Goal: Navigation & Orientation: Find specific page/section

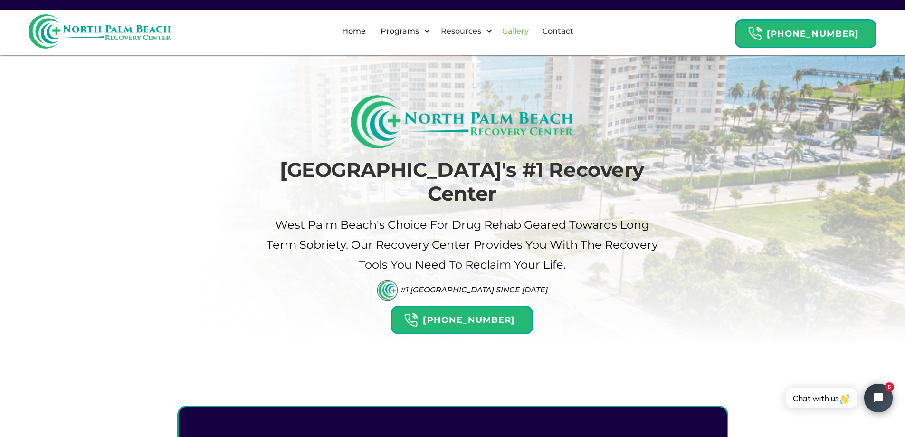
click at [533, 36] on link "Gallery" at bounding box center [515, 31] width 38 height 30
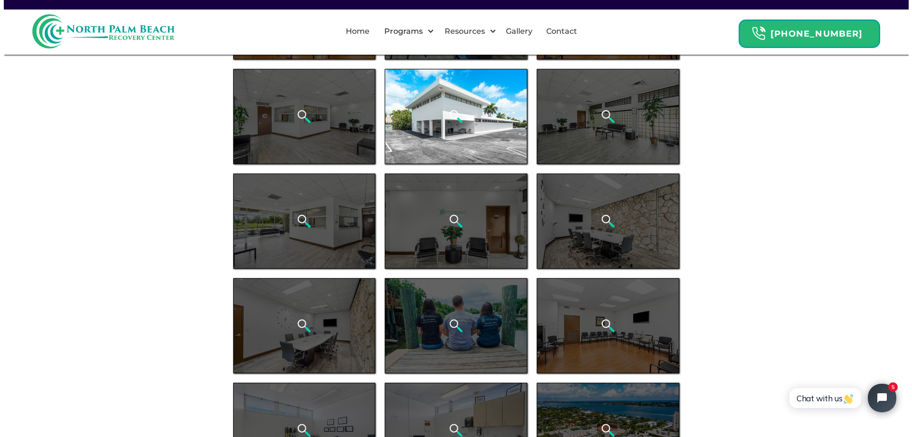
scroll to position [238, 0]
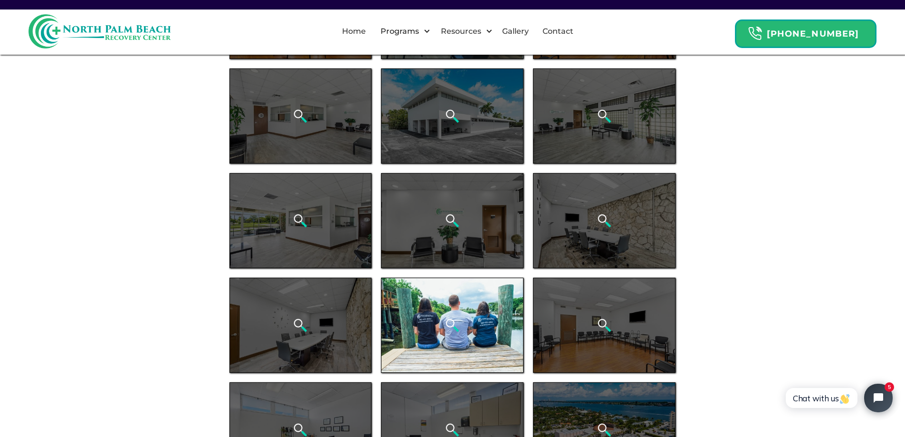
click at [459, 301] on div "open lightbox" at bounding box center [452, 324] width 143 height 95
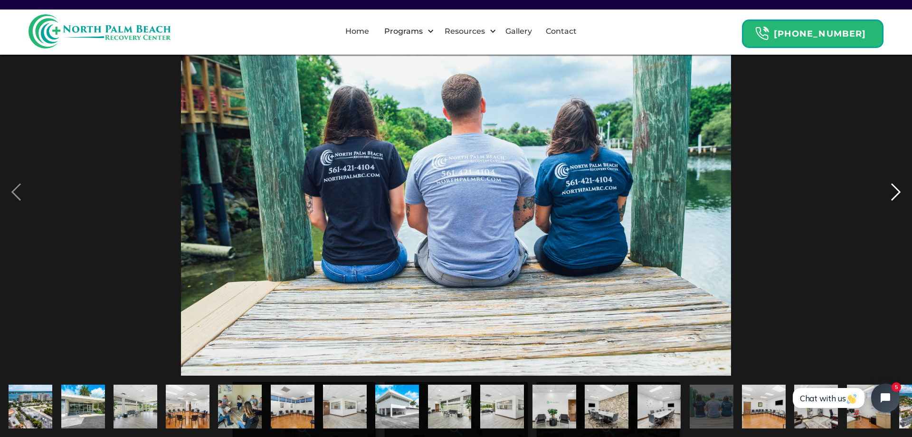
click at [894, 191] on div "next image" at bounding box center [896, 192] width 32 height 367
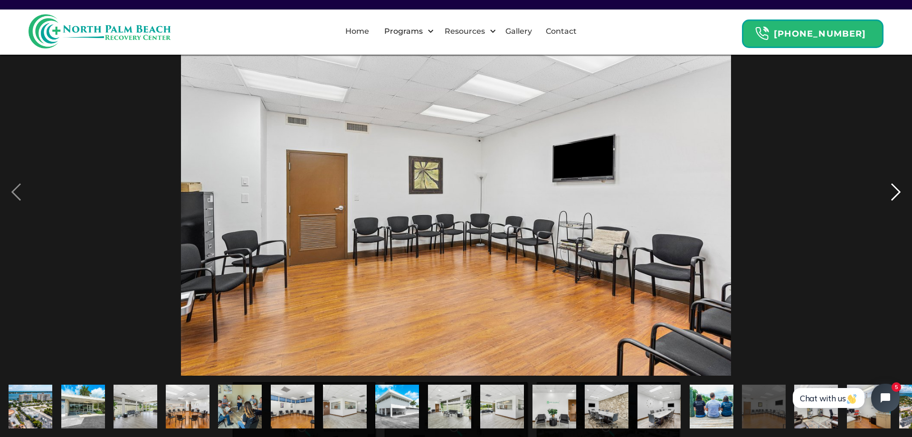
click at [894, 191] on div "next image" at bounding box center [896, 192] width 32 height 367
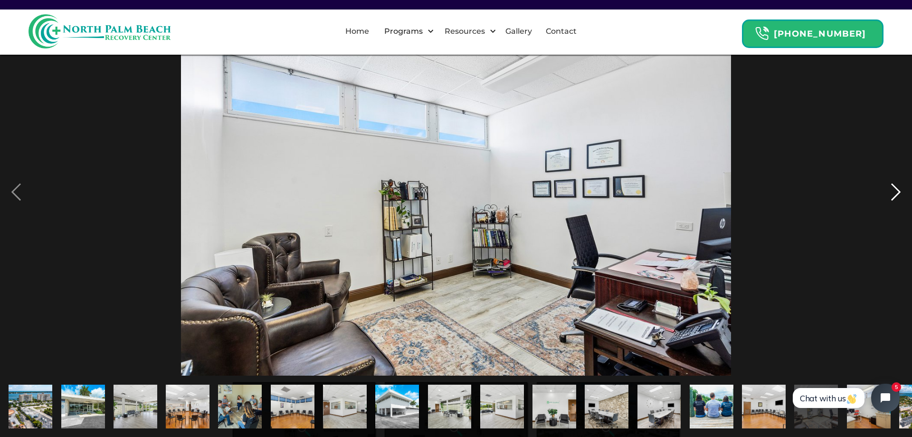
click at [894, 191] on div "next image" at bounding box center [896, 192] width 32 height 367
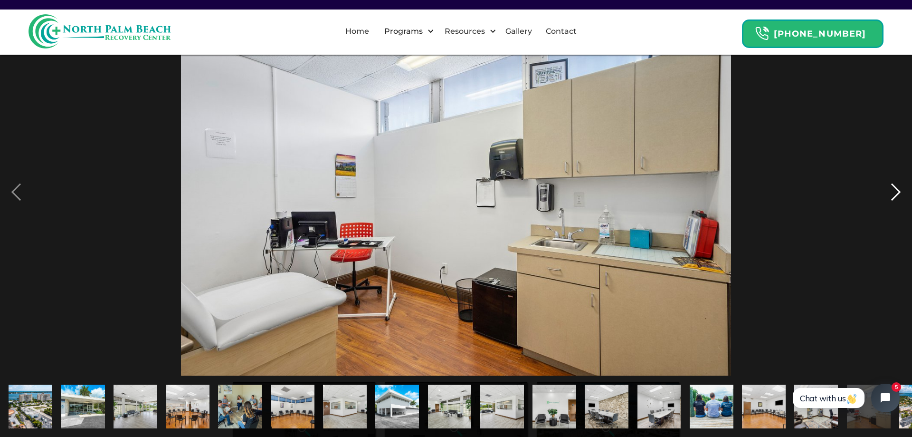
click at [894, 191] on div "next image" at bounding box center [896, 192] width 32 height 367
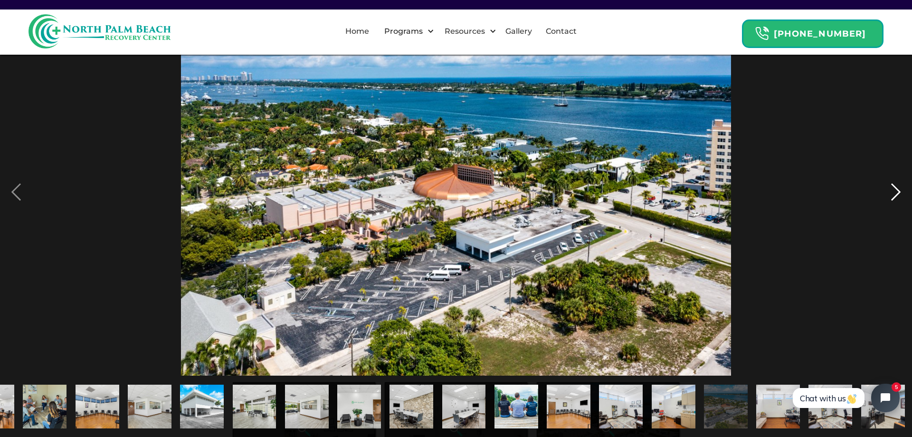
scroll to position [0, 197]
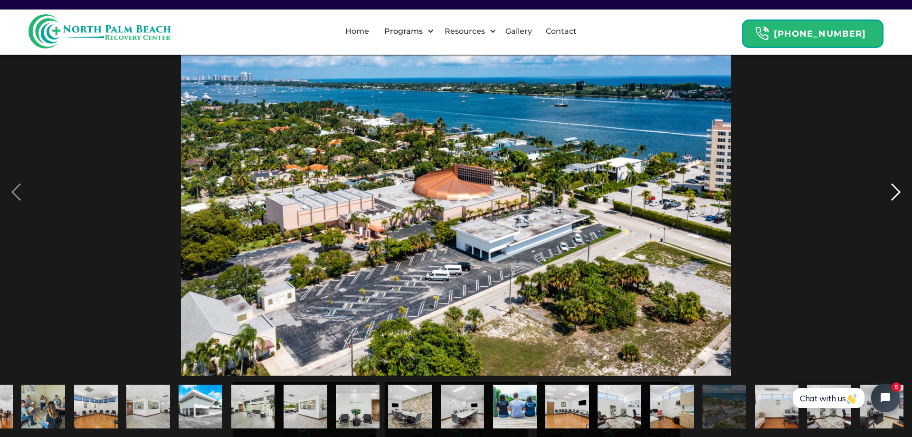
click at [894, 191] on div "next image" at bounding box center [896, 192] width 32 height 367
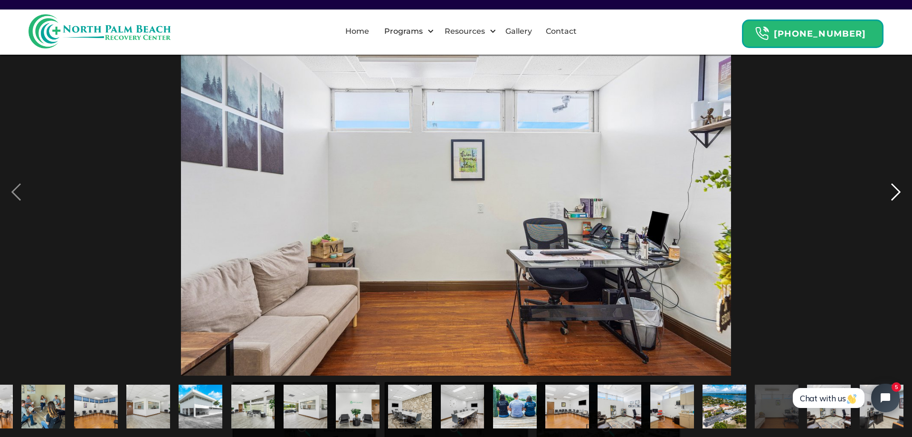
click at [894, 191] on div "next image" at bounding box center [896, 192] width 32 height 367
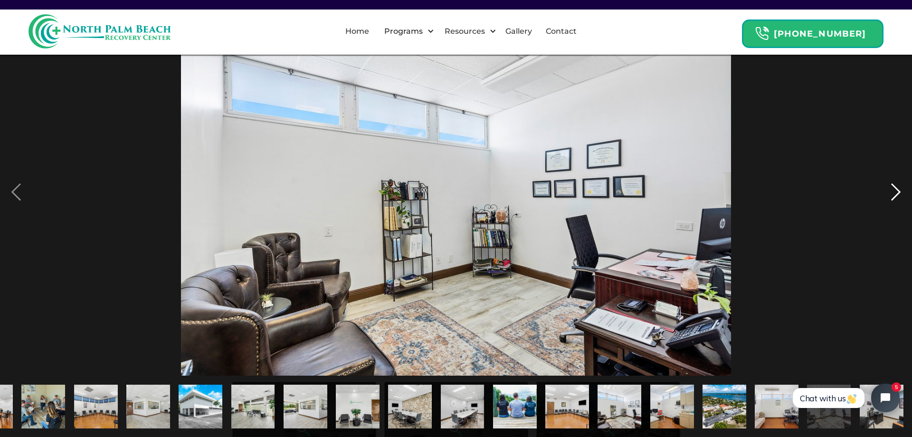
click at [894, 191] on div "next image" at bounding box center [896, 192] width 32 height 367
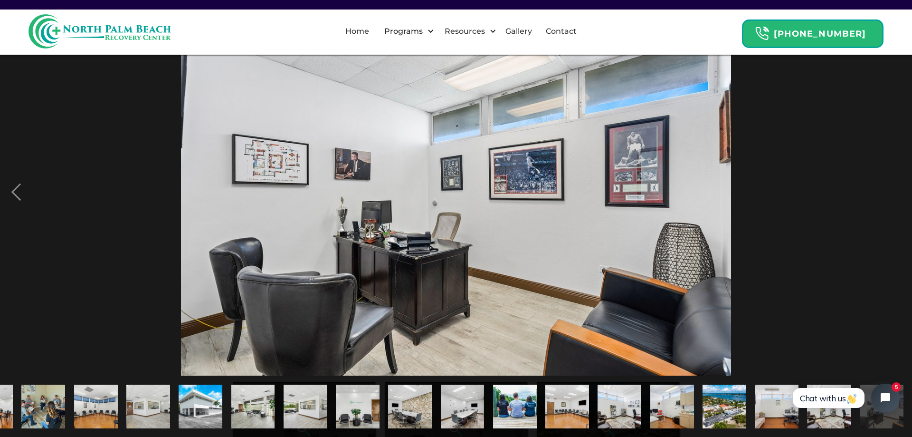
click at [894, 191] on div "next image" at bounding box center [896, 192] width 32 height 367
click at [17, 197] on div "previous image" at bounding box center [16, 192] width 32 height 367
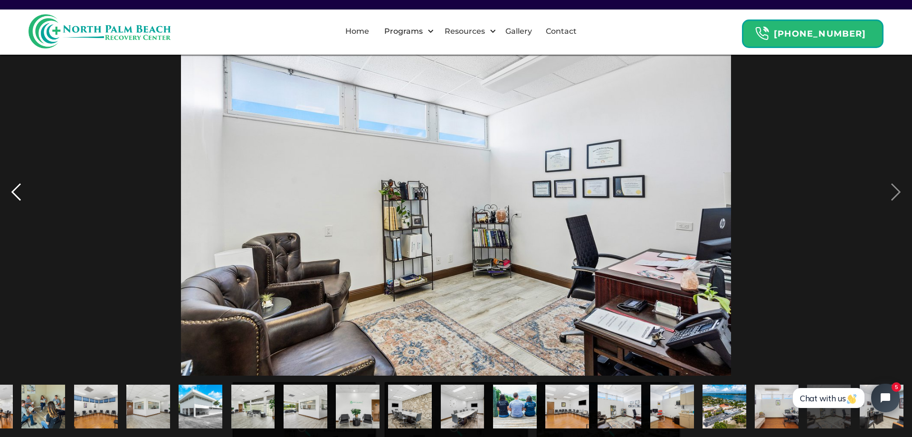
click at [16, 194] on div "previous image" at bounding box center [16, 192] width 32 height 367
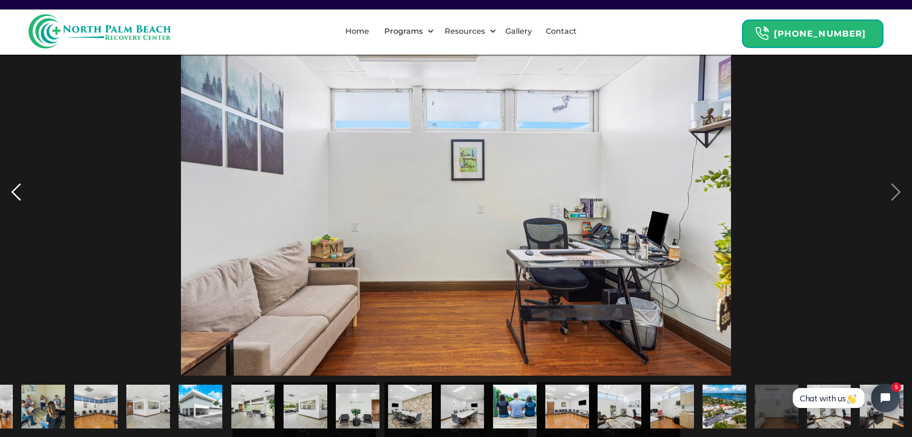
click at [16, 194] on div "previous image" at bounding box center [16, 192] width 32 height 367
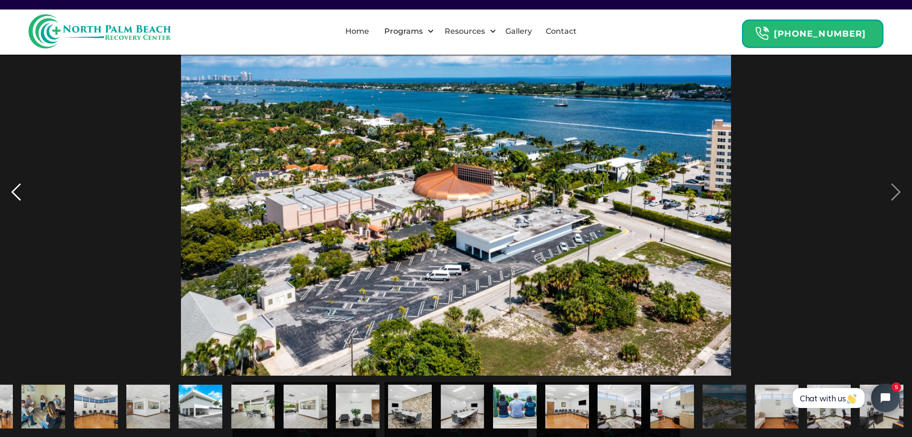
click at [16, 194] on div "previous image" at bounding box center [16, 192] width 32 height 367
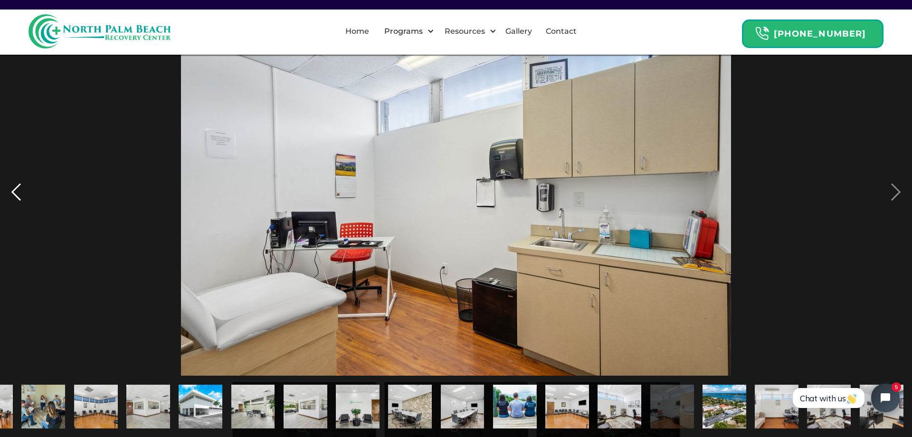
click at [16, 194] on div "previous image" at bounding box center [16, 192] width 32 height 367
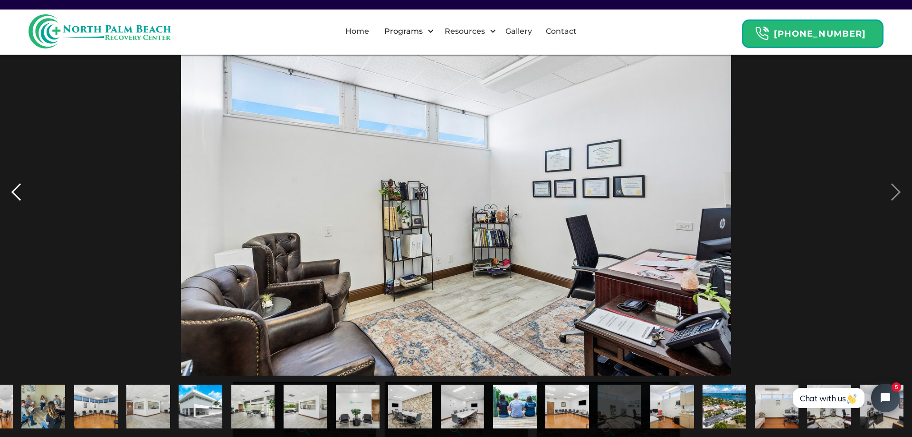
click at [16, 196] on div "previous image" at bounding box center [16, 192] width 32 height 367
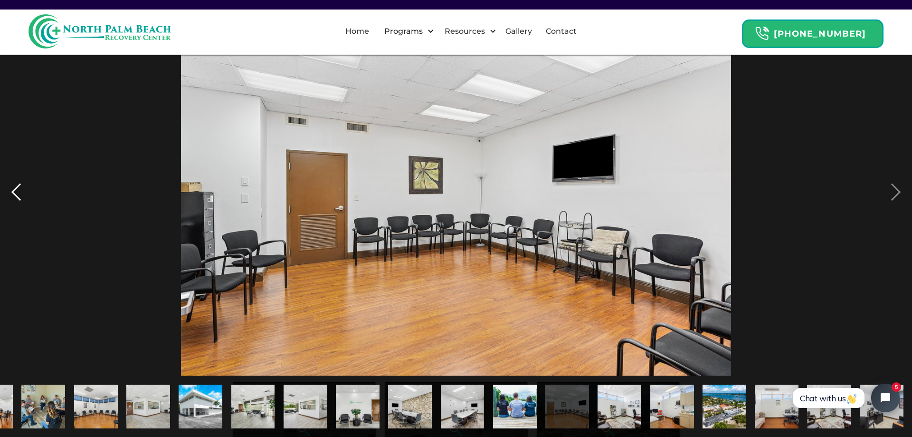
click at [16, 196] on div "previous image" at bounding box center [16, 192] width 32 height 367
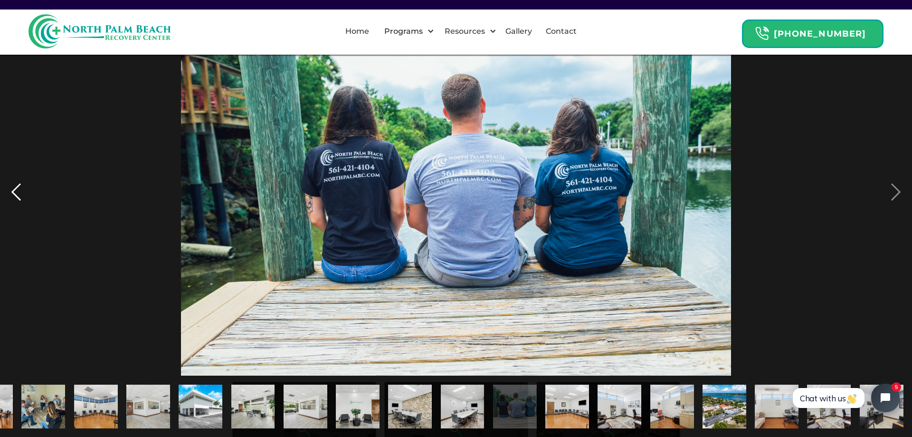
click at [16, 196] on div "previous image" at bounding box center [16, 192] width 32 height 367
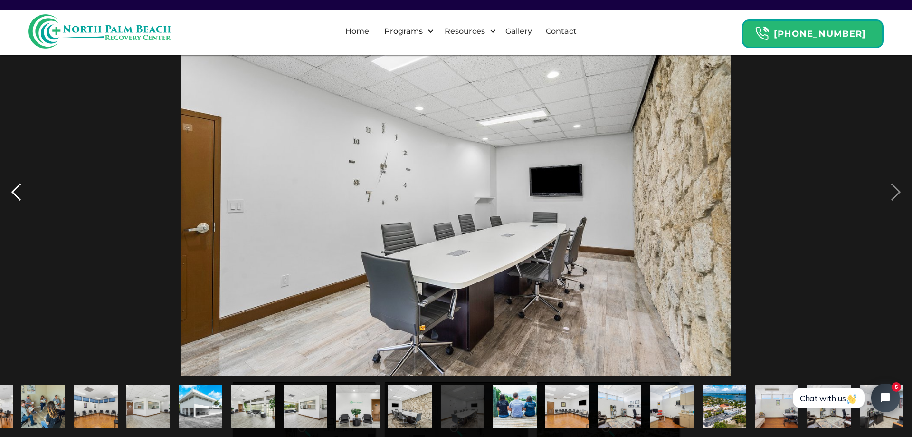
click at [16, 196] on div "previous image" at bounding box center [16, 192] width 32 height 367
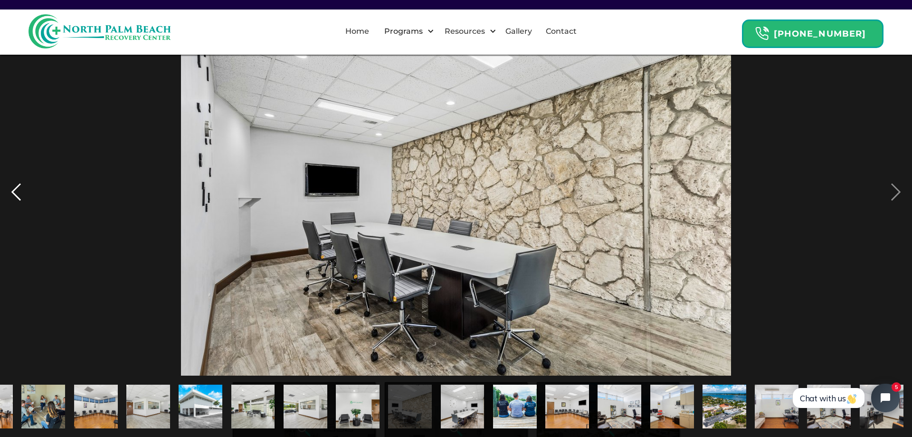
click at [16, 196] on div "previous image" at bounding box center [16, 192] width 32 height 367
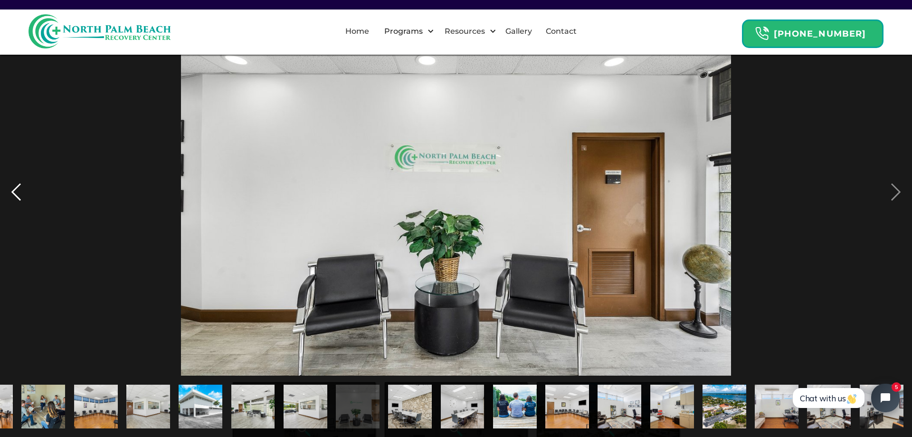
click at [16, 196] on div "previous image" at bounding box center [16, 192] width 32 height 367
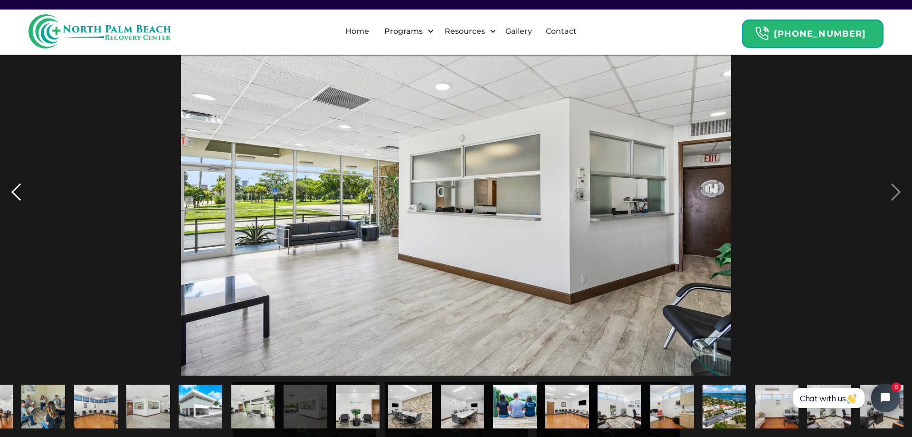
click at [16, 196] on div "previous image" at bounding box center [16, 192] width 32 height 367
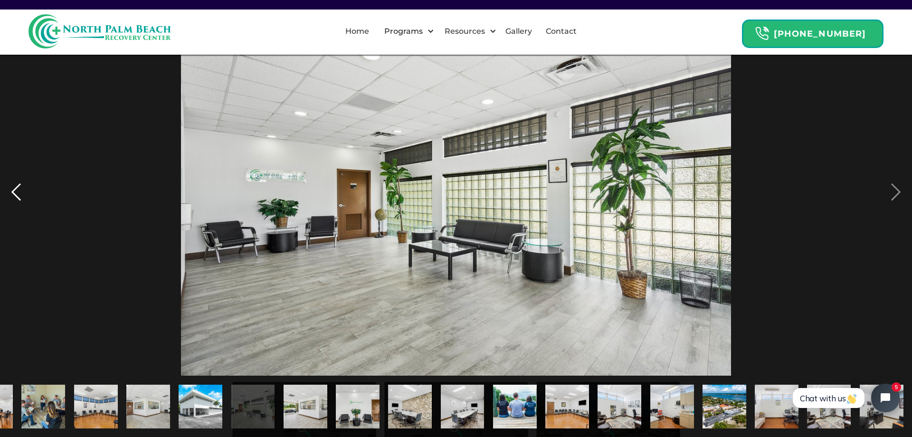
click at [16, 196] on div "previous image" at bounding box center [16, 192] width 32 height 367
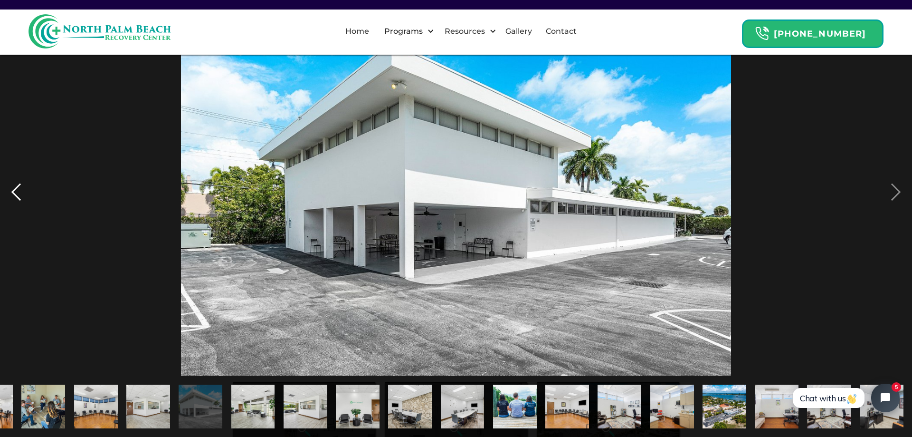
click at [16, 196] on div "previous image" at bounding box center [16, 192] width 32 height 367
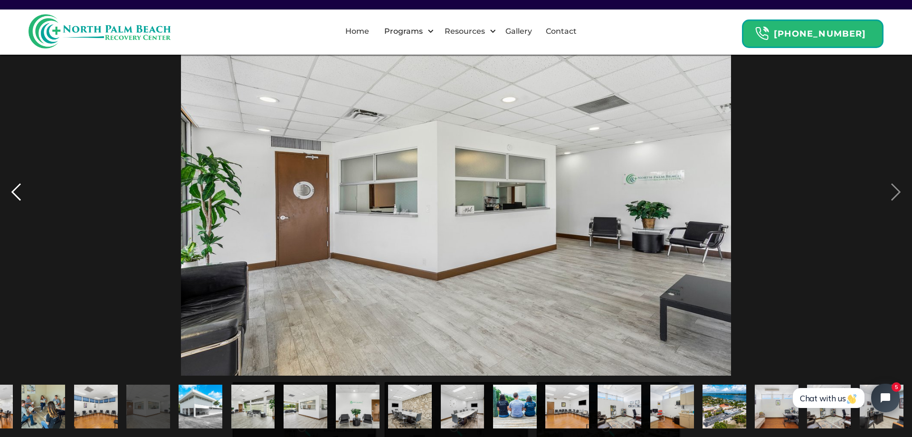
click at [16, 196] on div "previous image" at bounding box center [16, 192] width 32 height 367
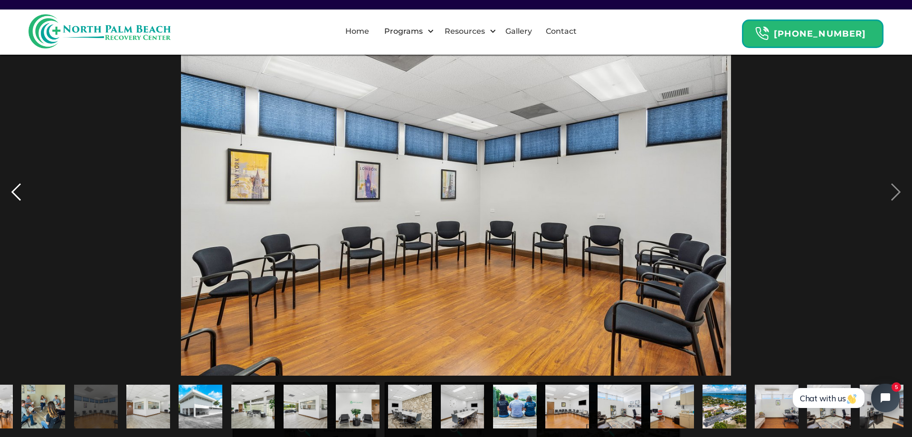
click at [16, 196] on div "previous image" at bounding box center [16, 192] width 32 height 367
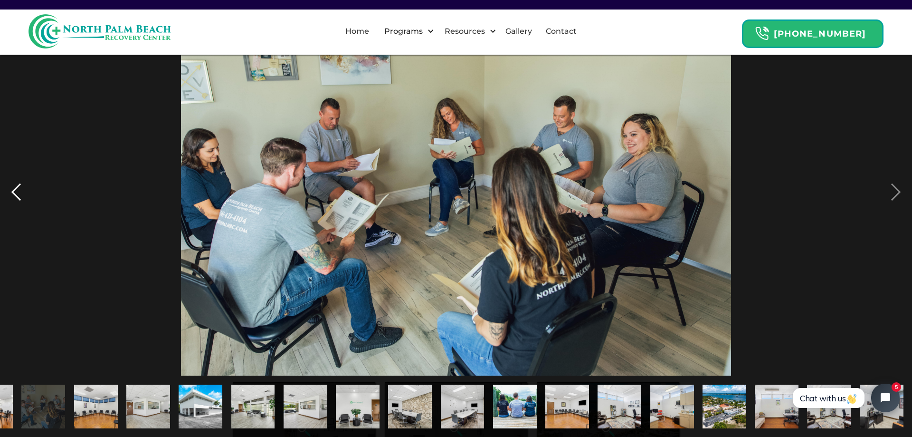
click at [16, 196] on div "previous image" at bounding box center [16, 192] width 32 height 367
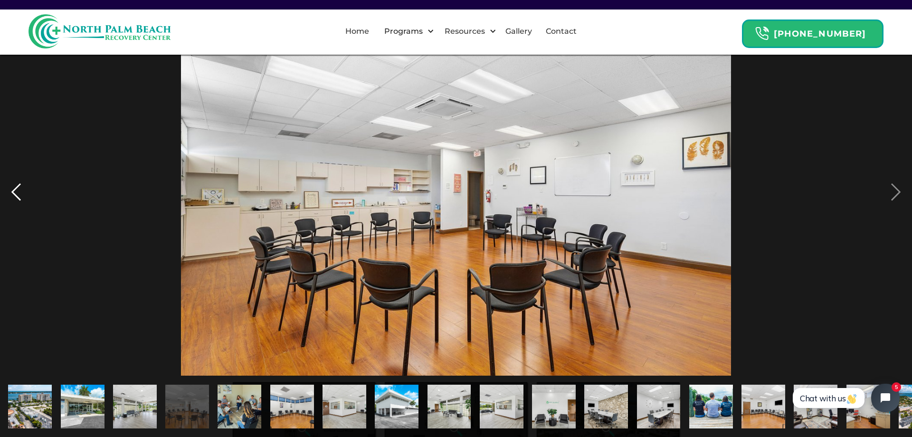
scroll to position [0, 0]
click at [16, 196] on div "previous image" at bounding box center [16, 192] width 32 height 367
